Goal: Find specific page/section

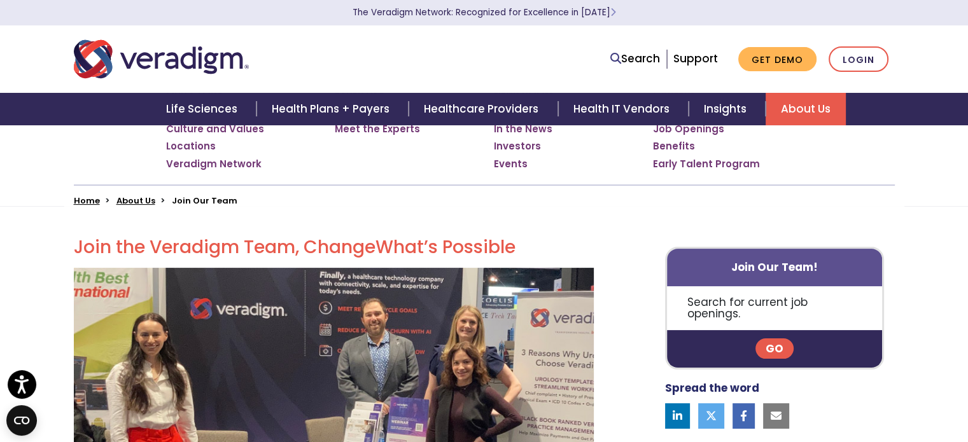
scroll to position [202, 0]
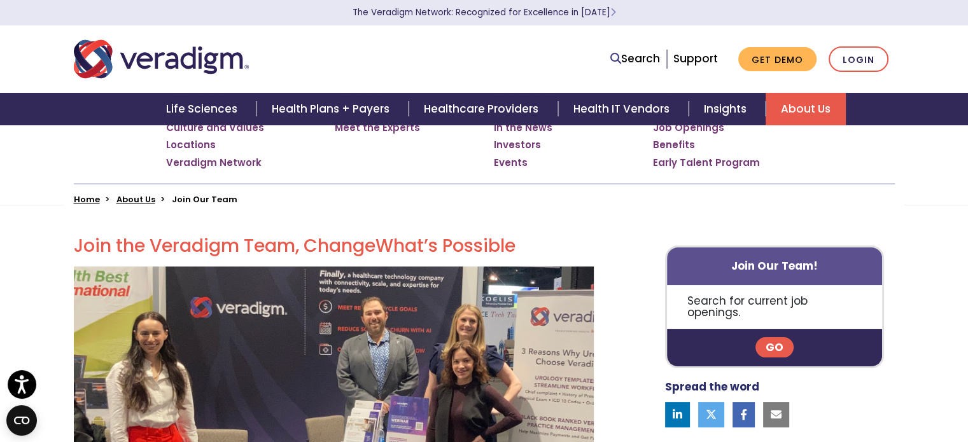
click at [779, 338] on link "Go" at bounding box center [774, 347] width 38 height 20
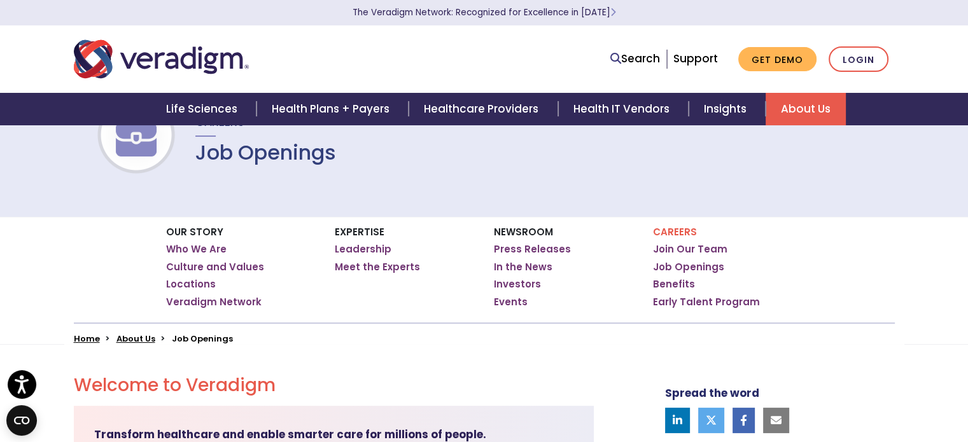
scroll to position [61, 0]
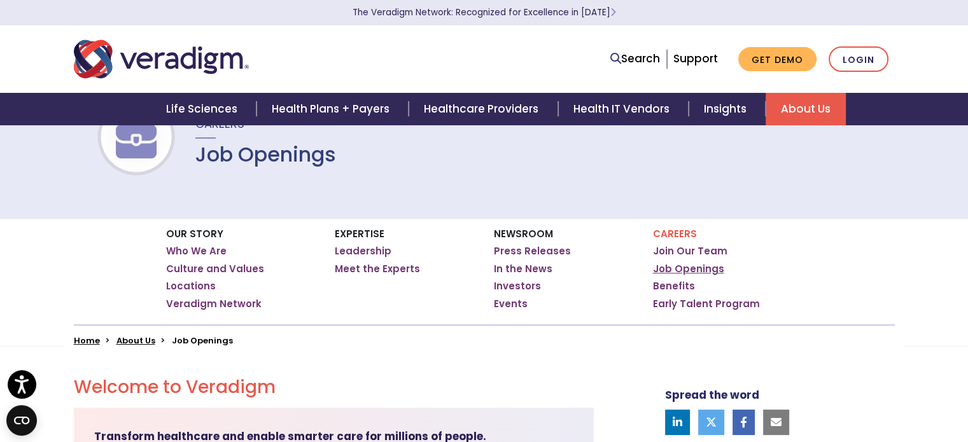
click at [686, 265] on link "Job Openings" at bounding box center [688, 269] width 71 height 13
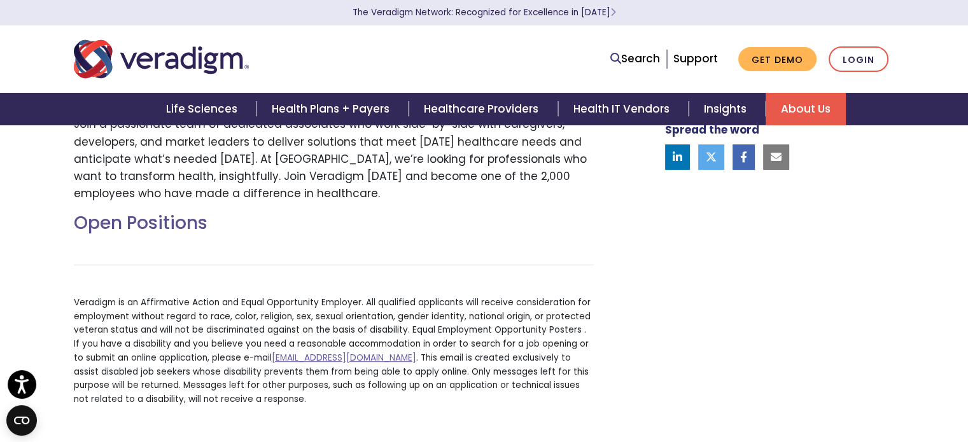
scroll to position [440, 0]
